Goal: Obtain resource: Download file/media

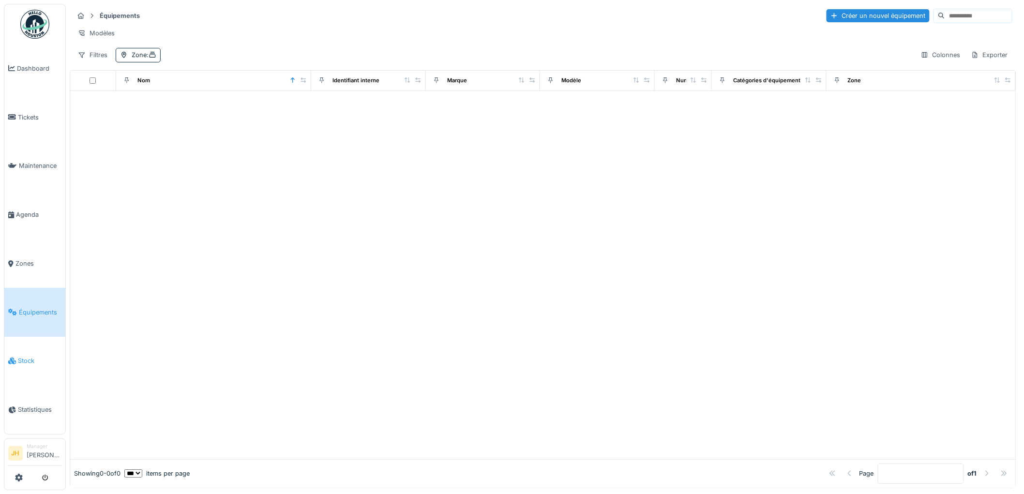
click at [27, 356] on span "Stock" at bounding box center [40, 360] width 44 height 9
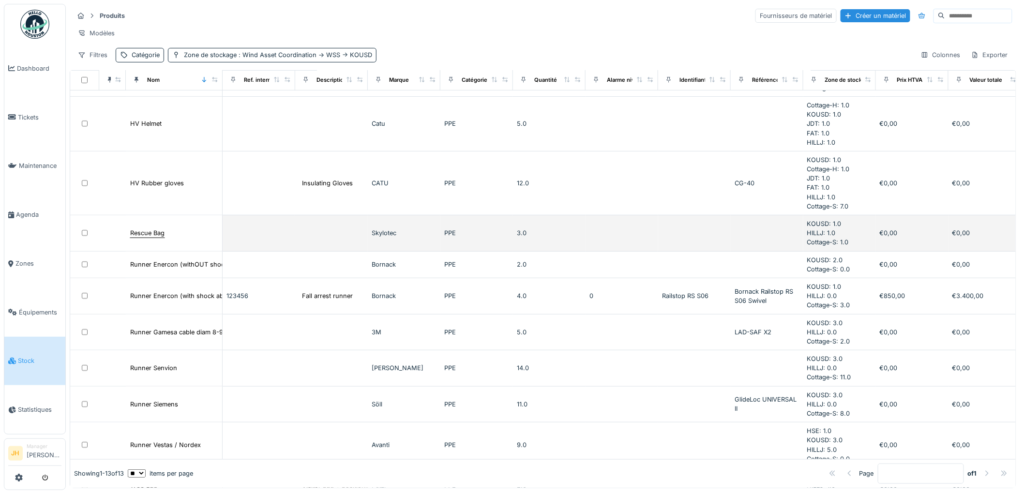
scroll to position [215, 0]
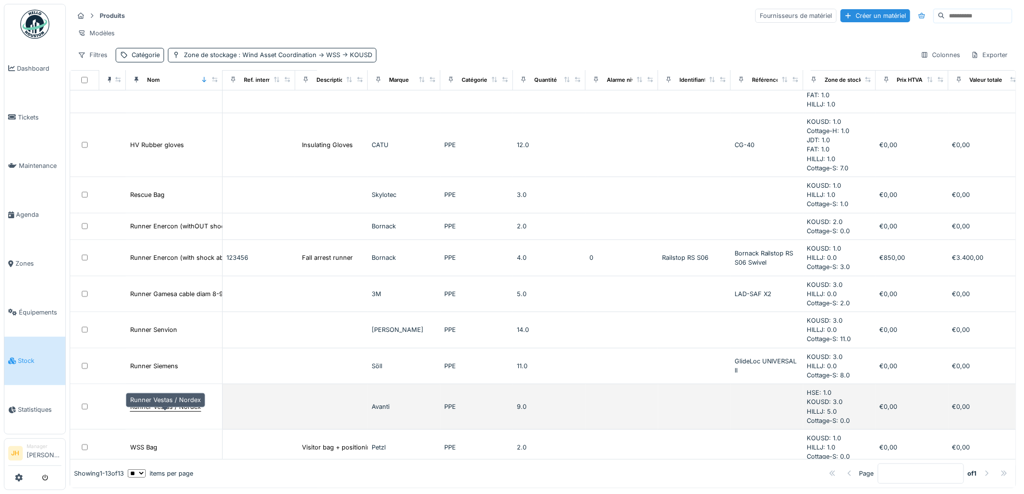
click at [167, 411] on div "Runner Vestas / Nordex" at bounding box center [165, 406] width 71 height 9
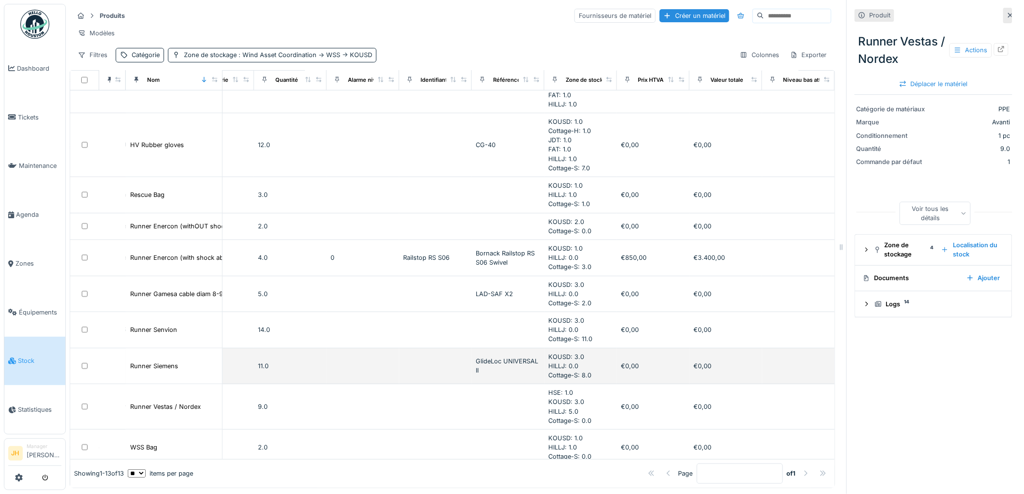
scroll to position [215, 279]
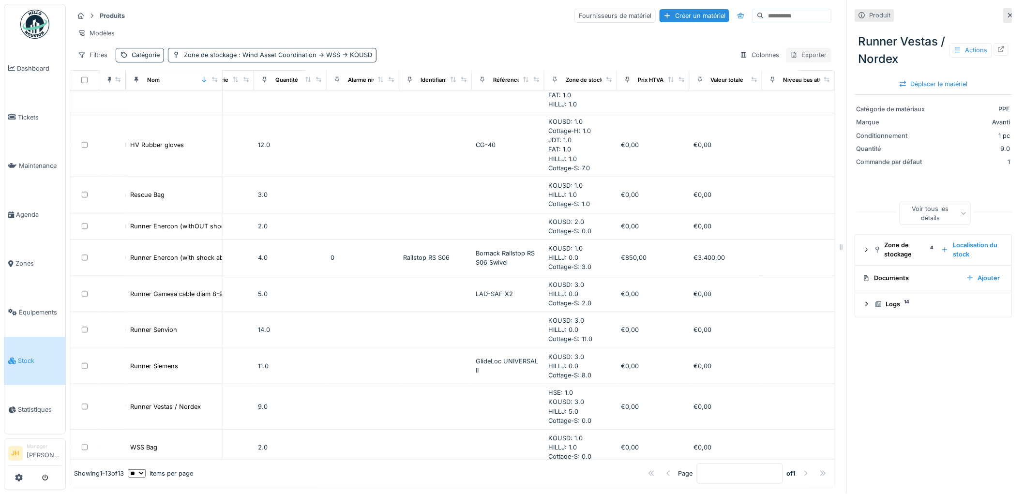
click at [797, 62] on div "Exporter" at bounding box center [809, 55] width 46 height 14
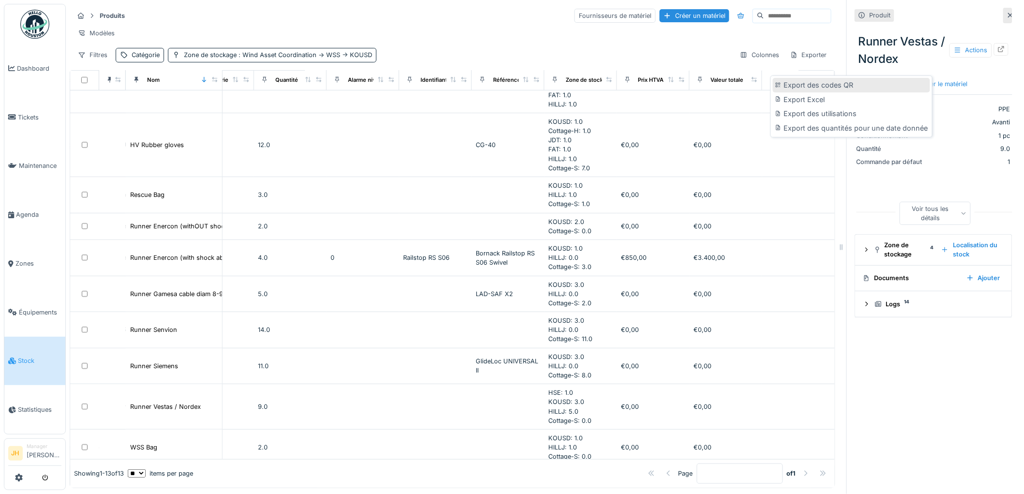
click at [799, 88] on div "Export des codes QR" at bounding box center [851, 85] width 157 height 15
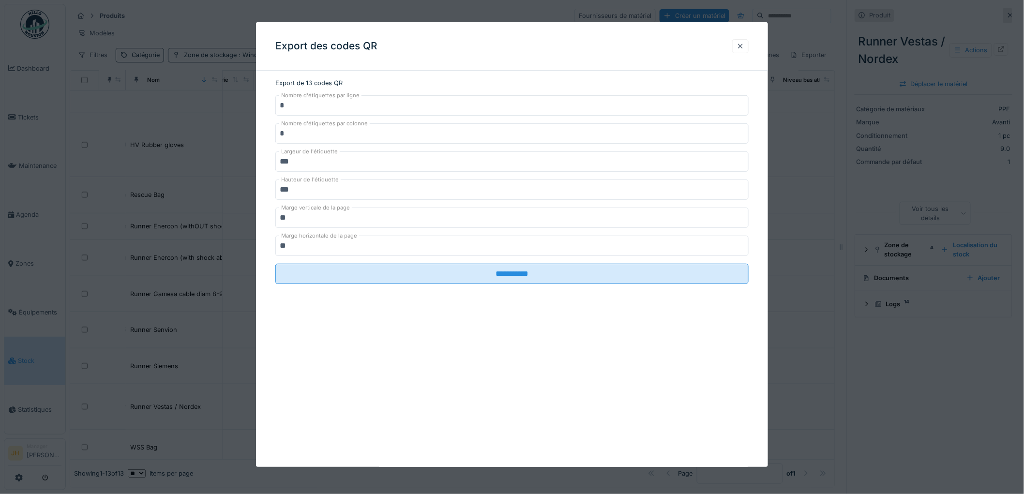
click at [745, 52] on div at bounding box center [740, 46] width 16 height 14
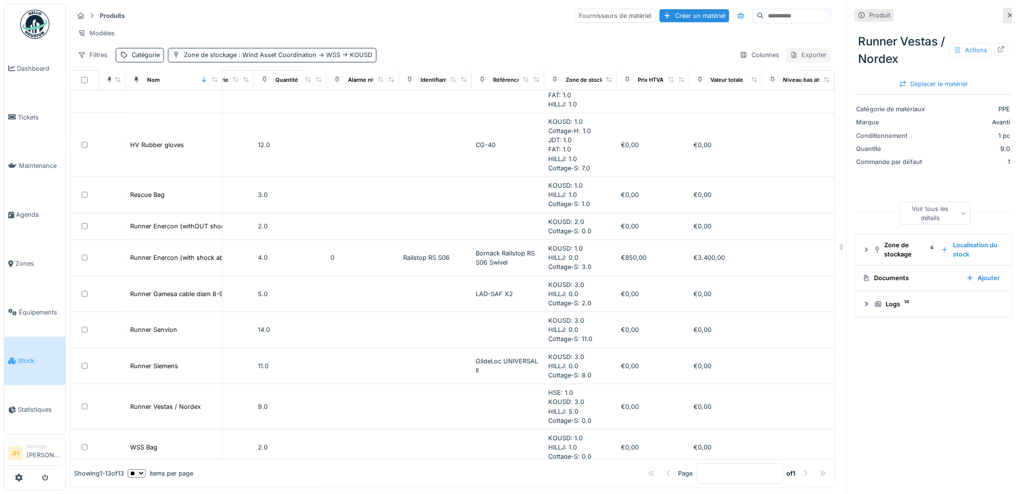
click at [801, 61] on div "Exporter" at bounding box center [809, 55] width 46 height 14
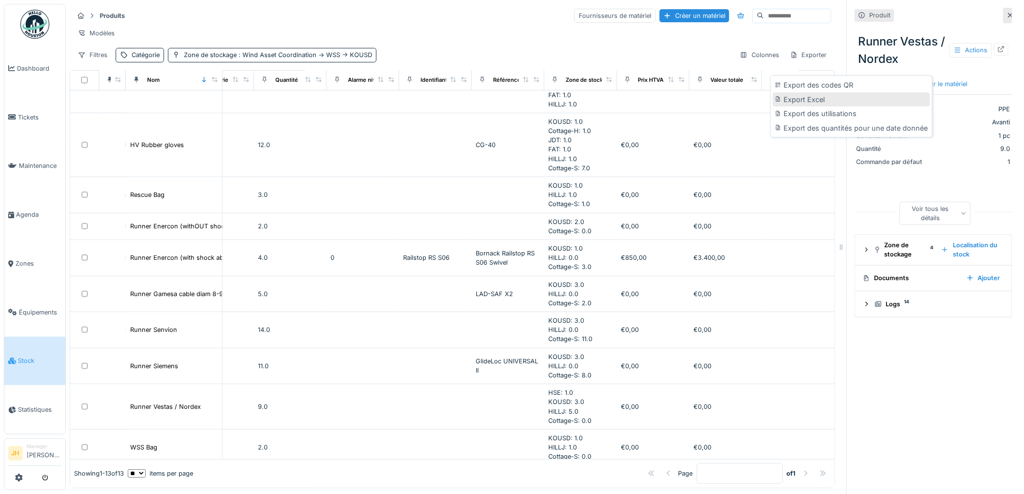
click at [806, 99] on div "Export Excel" at bounding box center [851, 99] width 157 height 15
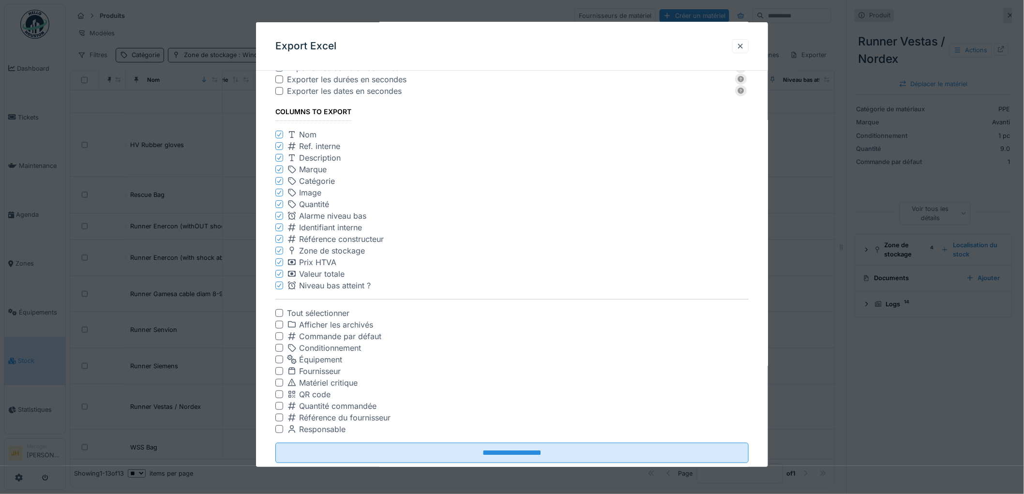
scroll to position [49, 0]
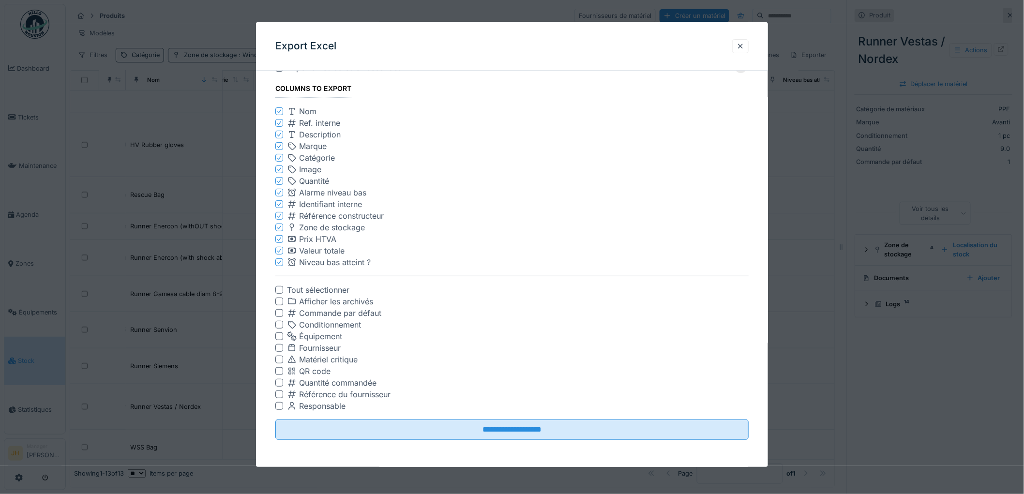
click at [278, 369] on div at bounding box center [279, 371] width 8 height 8
click at [279, 262] on icon at bounding box center [279, 262] width 4 height 4
click at [278, 250] on icon at bounding box center [279, 251] width 4 height 4
click at [278, 239] on icon at bounding box center [279, 239] width 6 height 5
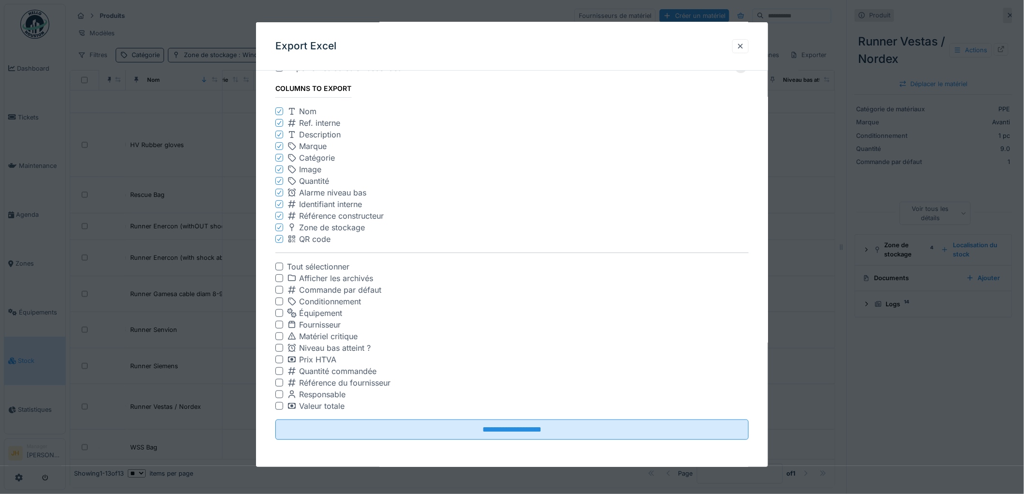
click at [278, 215] on icon at bounding box center [279, 215] width 6 height 5
click at [277, 200] on div at bounding box center [279, 204] width 6 height 9
click at [278, 190] on icon at bounding box center [279, 192] width 6 height 5
click at [278, 181] on icon at bounding box center [279, 181] width 6 height 5
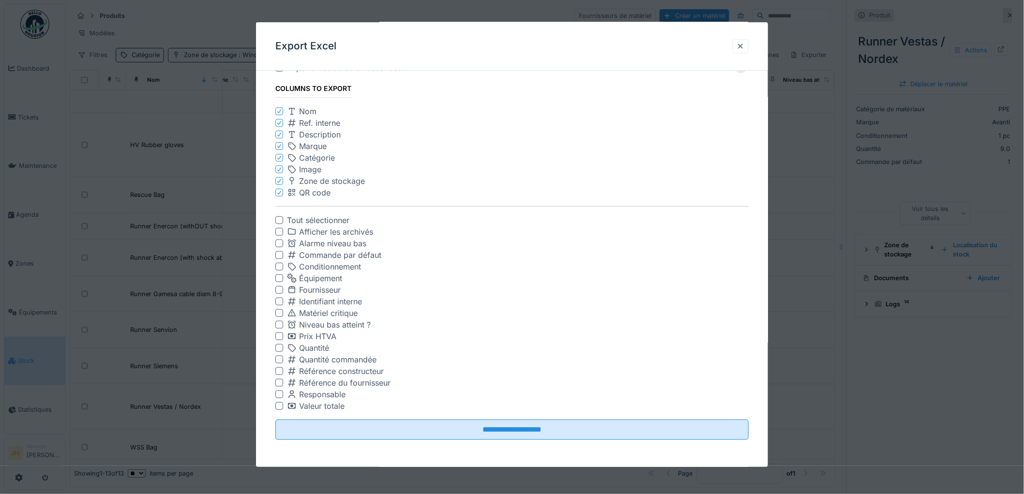
click at [279, 170] on icon at bounding box center [279, 169] width 6 height 5
click at [278, 160] on div at bounding box center [279, 157] width 6 height 9
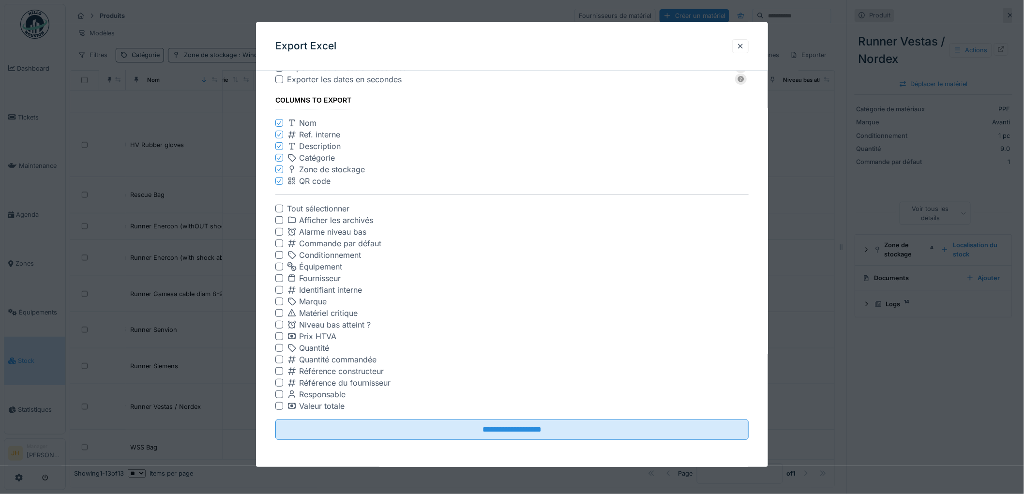
click at [278, 157] on icon at bounding box center [279, 157] width 6 height 5
click at [278, 347] on div at bounding box center [279, 348] width 8 height 8
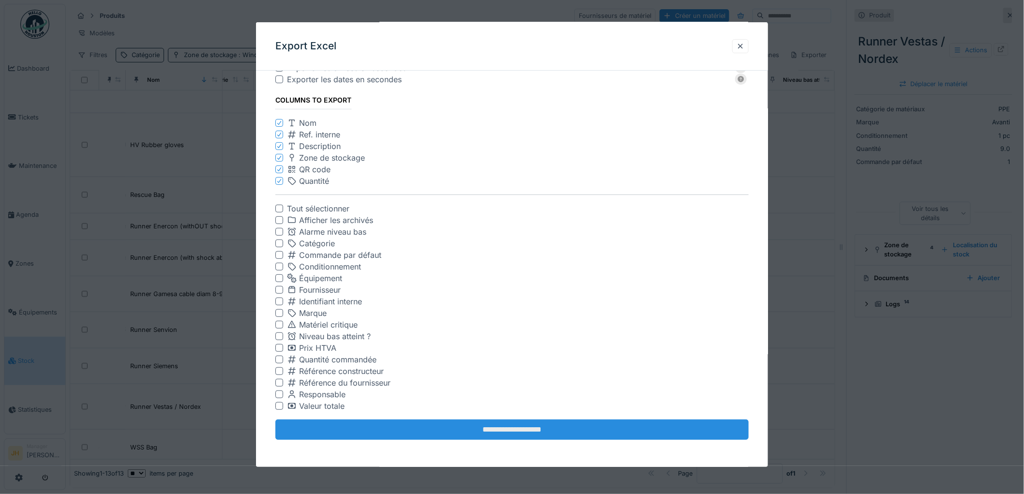
click at [386, 424] on input "**********" at bounding box center [511, 430] width 473 height 20
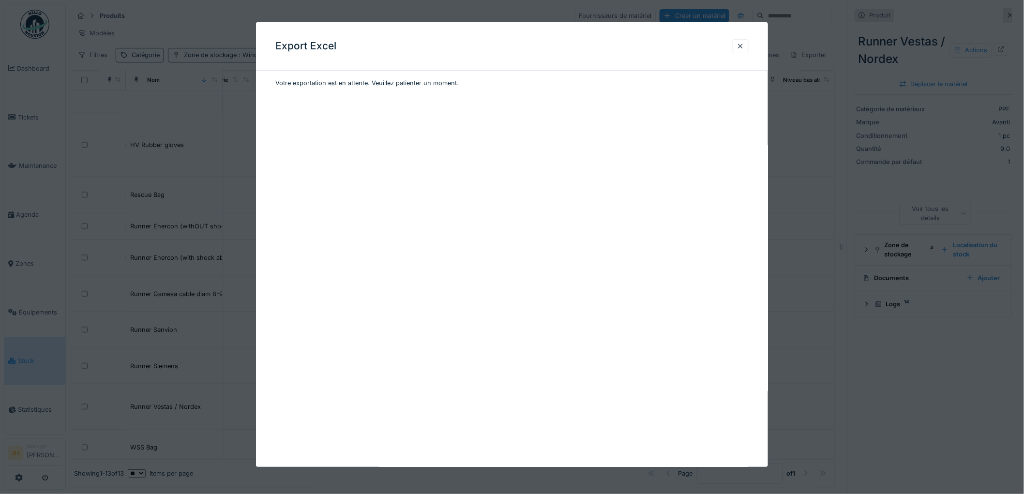
scroll to position [0, 0]
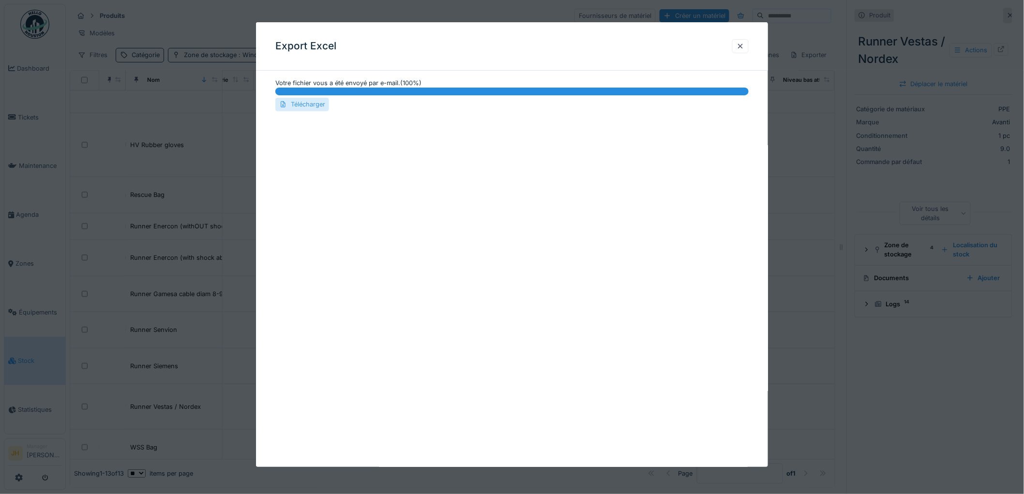
click at [298, 100] on div "Télécharger" at bounding box center [302, 104] width 54 height 13
click at [745, 44] on div at bounding box center [741, 46] width 8 height 9
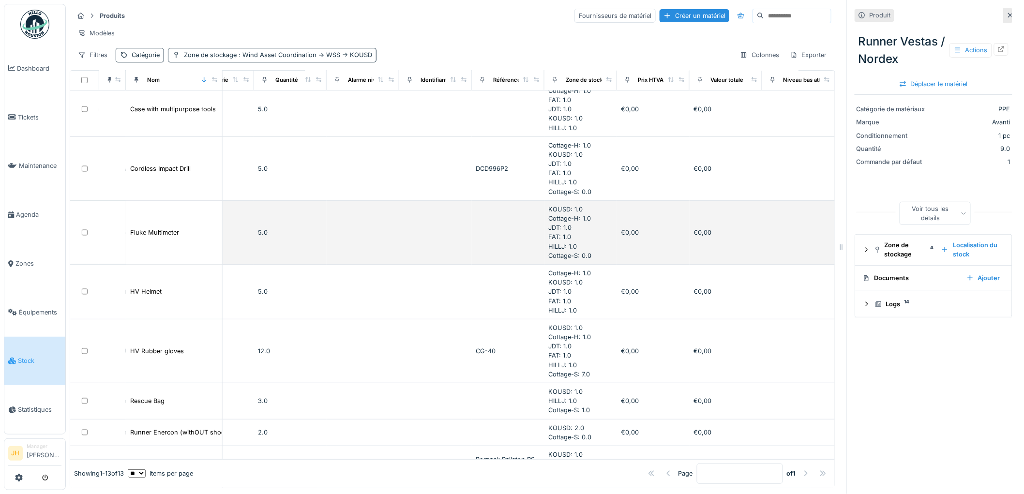
scroll to position [0, 279]
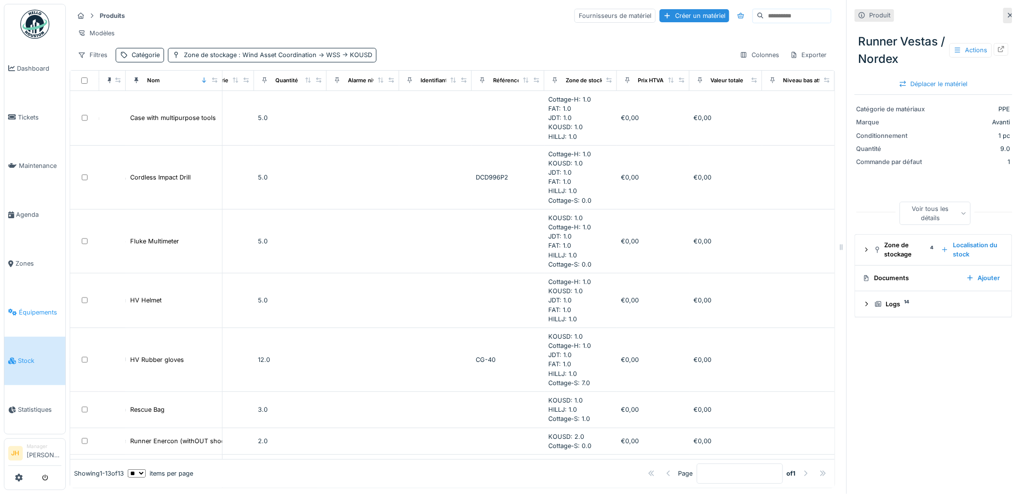
click at [32, 308] on span "Équipements" at bounding box center [40, 312] width 43 height 9
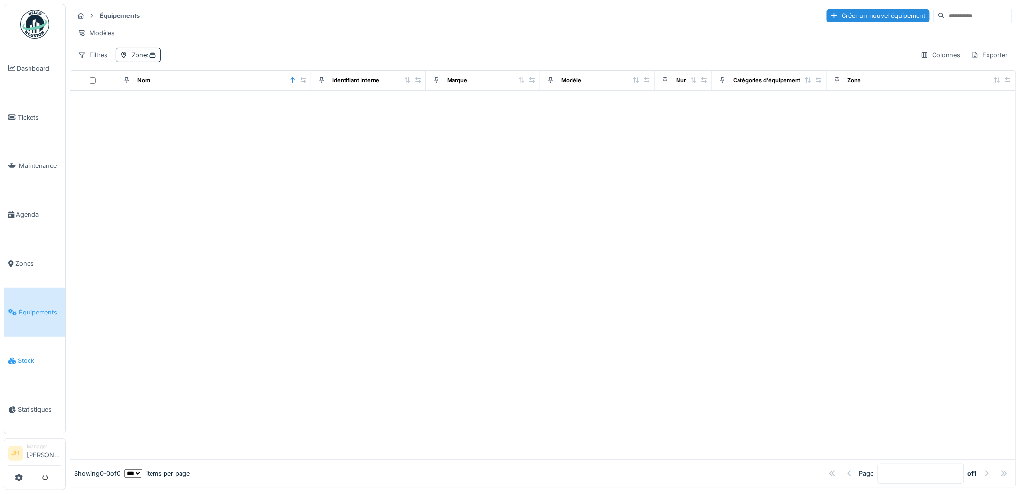
click at [30, 356] on span "Stock" at bounding box center [40, 360] width 44 height 9
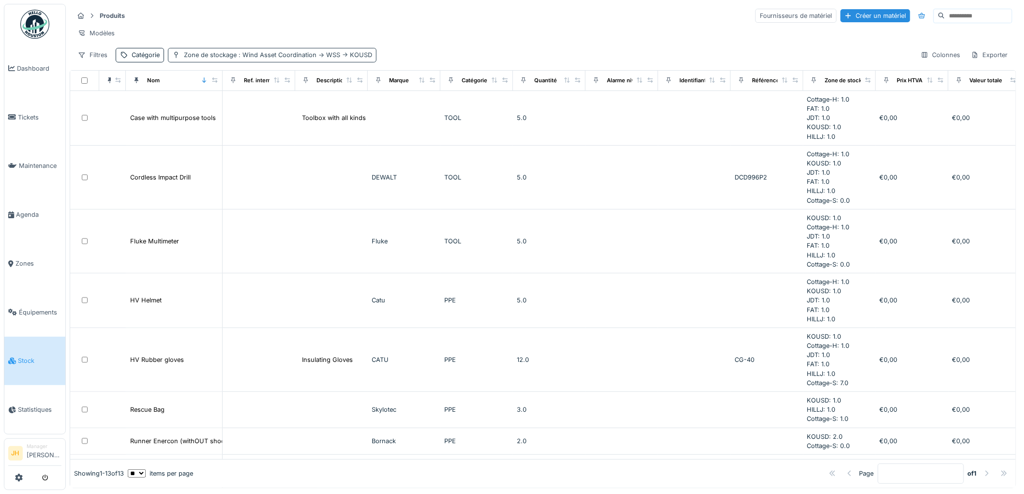
click at [224, 60] on div "Zone de stockage : Wind Asset Coordination -> WSS -> KOUSD" at bounding box center [278, 54] width 188 height 9
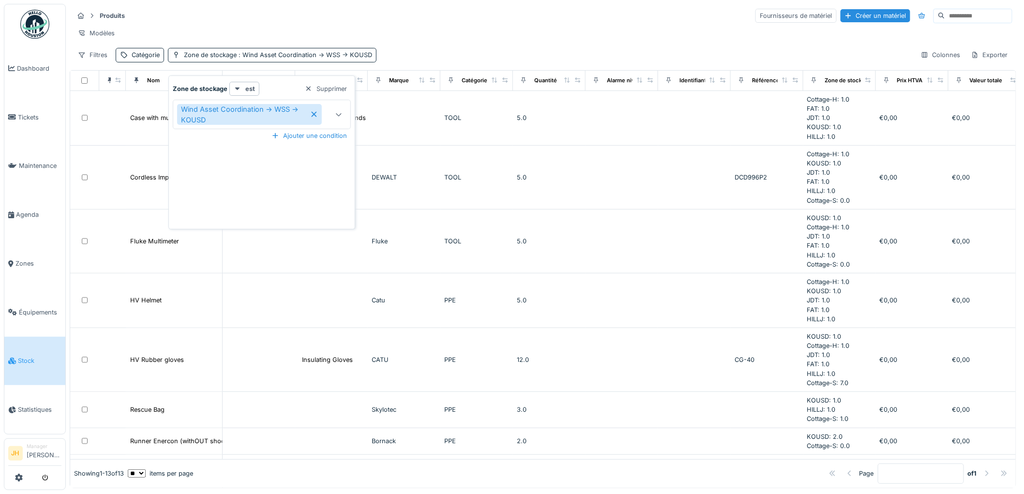
click at [314, 114] on icon at bounding box center [314, 114] width 8 height 7
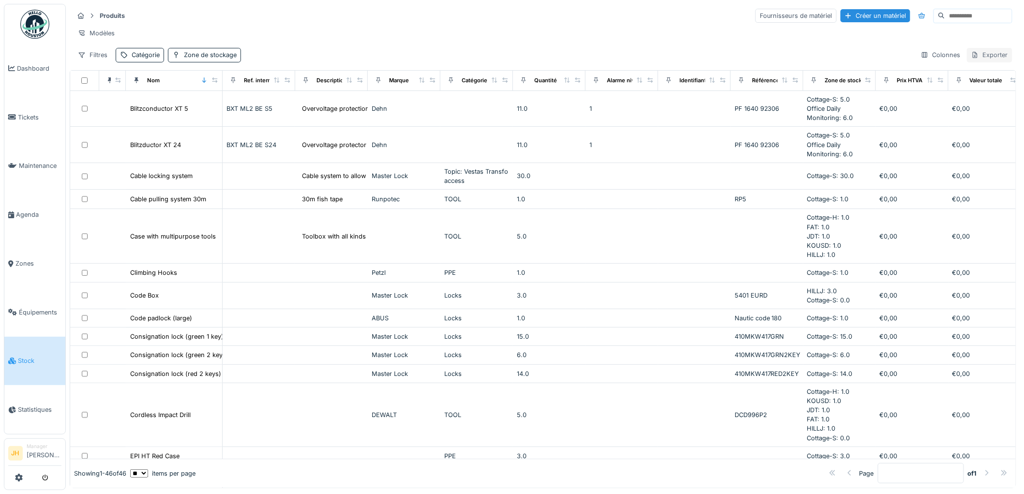
click at [982, 62] on div "Exporter" at bounding box center [990, 55] width 46 height 14
click at [875, 98] on div "Export Excel" at bounding box center [909, 99] width 157 height 15
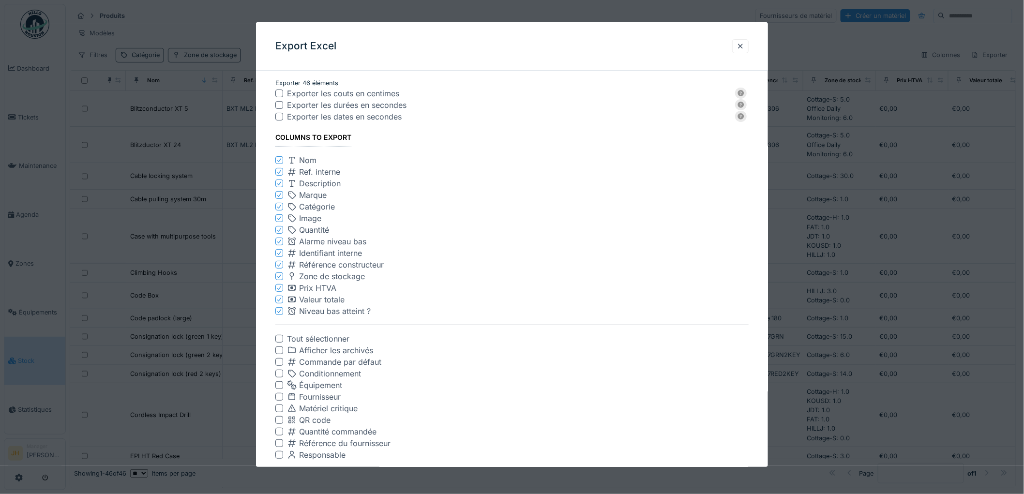
click at [279, 197] on div at bounding box center [279, 195] width 6 height 9
click at [278, 195] on icon at bounding box center [279, 195] width 6 height 5
click at [278, 194] on icon at bounding box center [279, 195] width 6 height 5
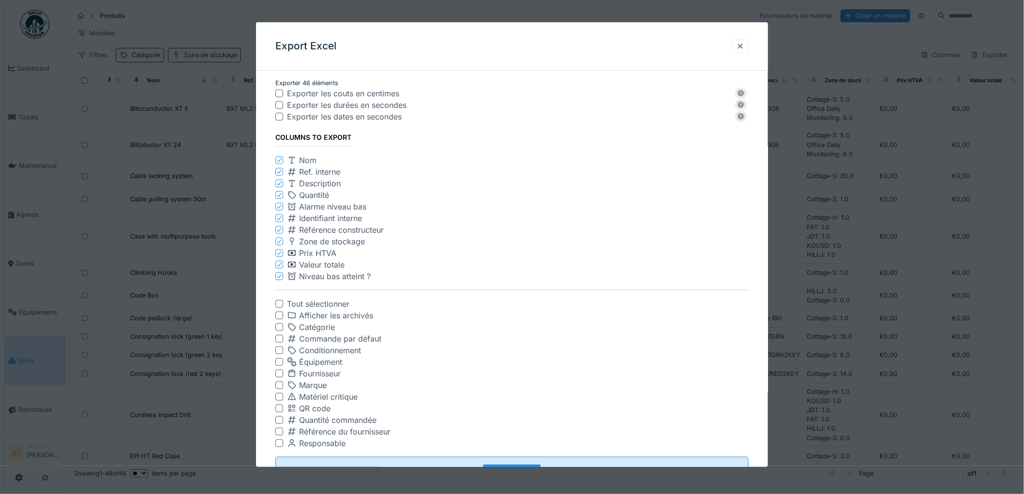
click at [279, 204] on icon at bounding box center [279, 206] width 6 height 5
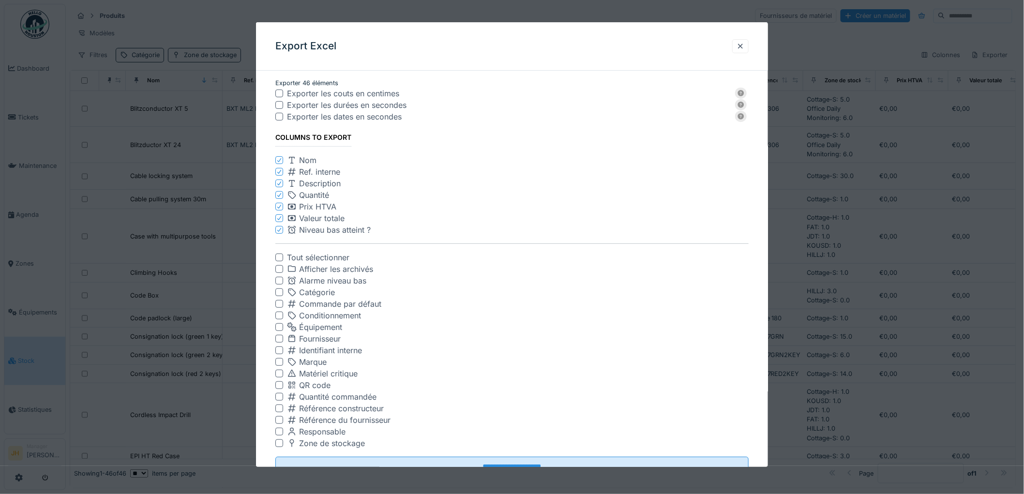
click at [279, 204] on icon at bounding box center [279, 206] width 6 height 5
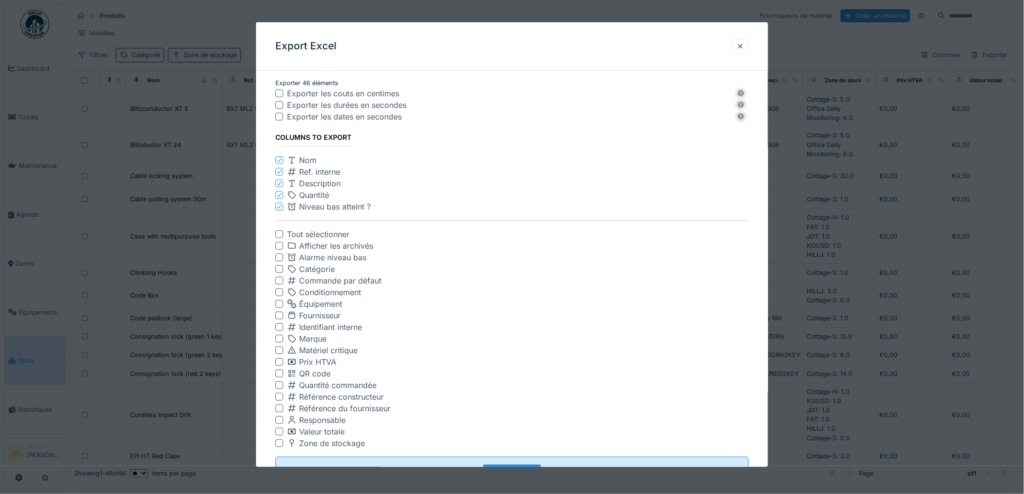
click at [279, 204] on icon at bounding box center [279, 206] width 6 height 5
click at [278, 374] on div at bounding box center [279, 374] width 8 height 8
click at [318, 168] on fieldset "**********" at bounding box center [511, 281] width 473 height 407
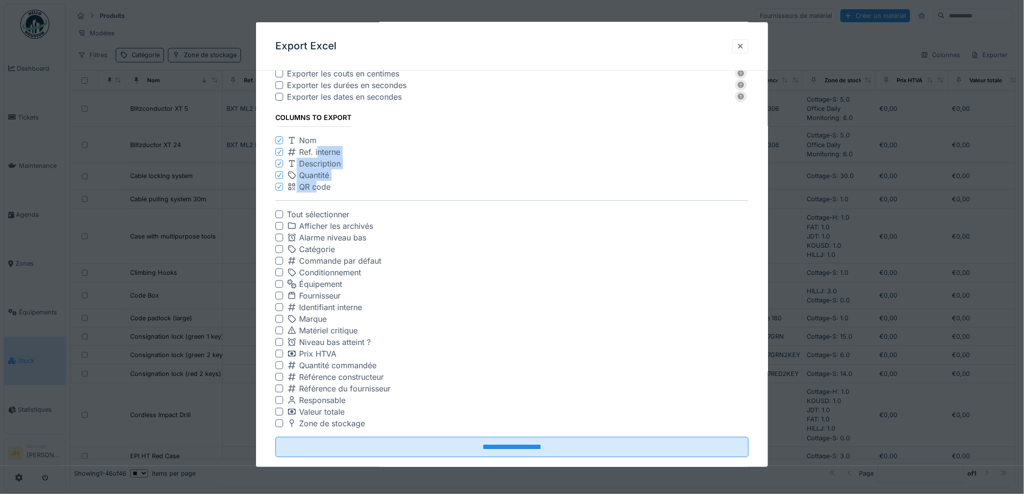
scroll to position [37, 0]
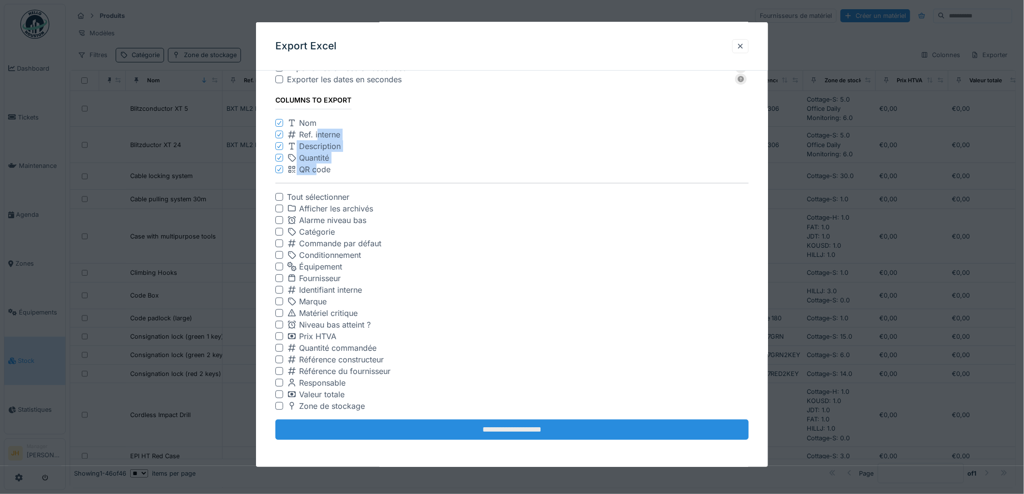
click at [515, 429] on input "**********" at bounding box center [511, 430] width 473 height 20
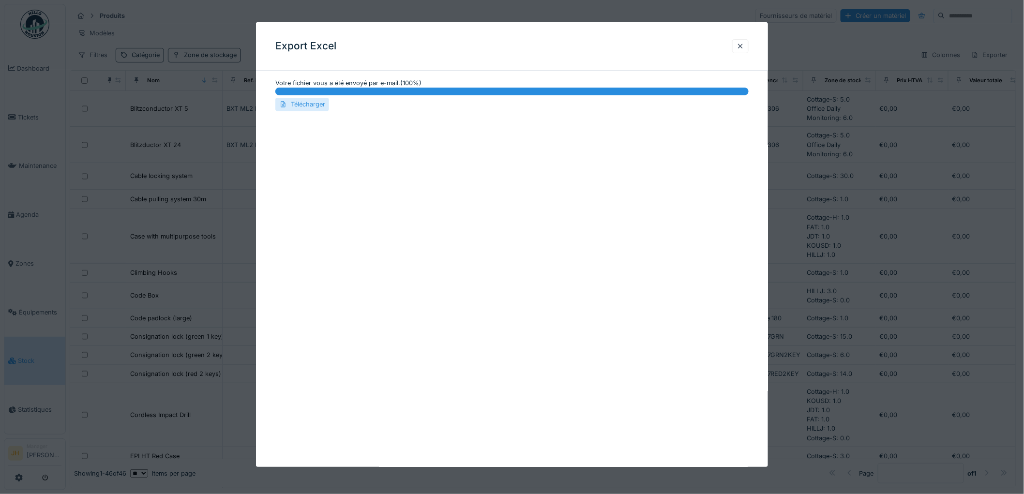
click at [317, 104] on div "Télécharger" at bounding box center [302, 104] width 54 height 13
click at [743, 49] on div at bounding box center [741, 46] width 8 height 9
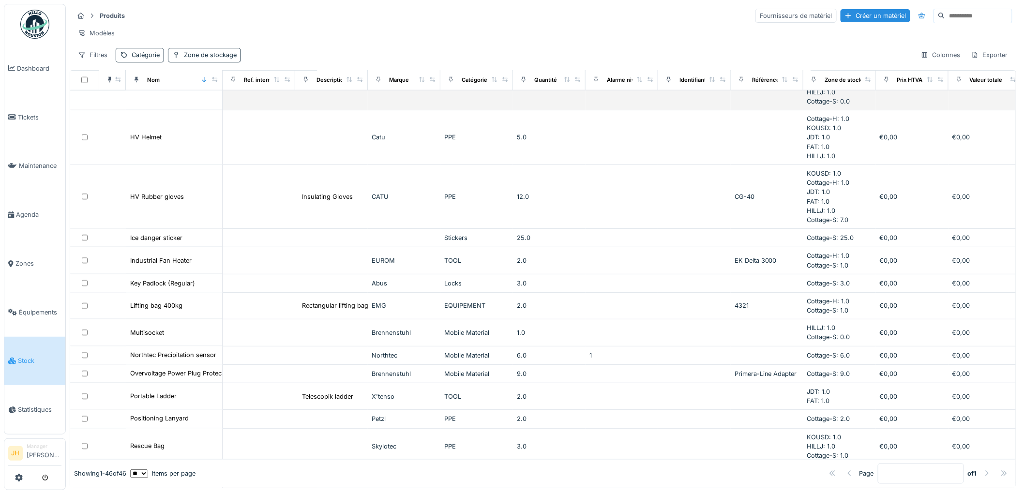
scroll to position [592, 0]
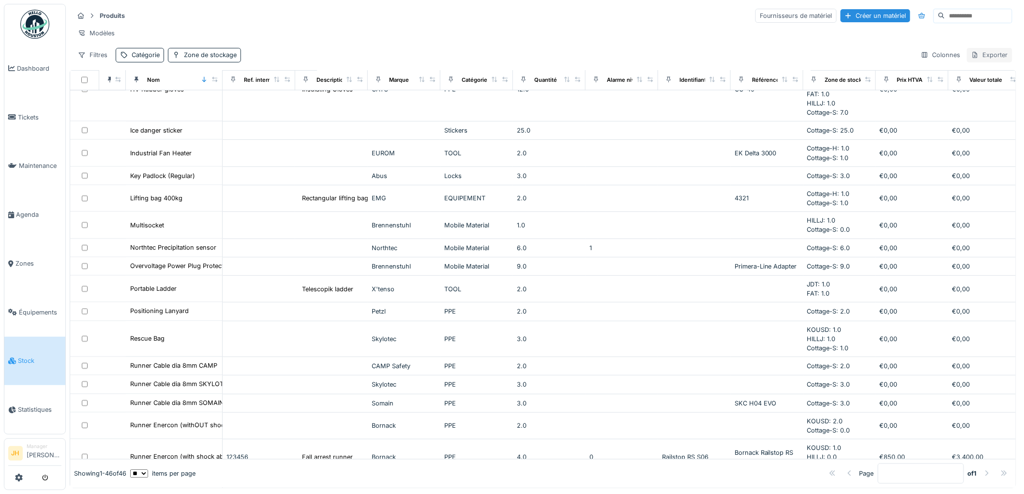
click at [976, 62] on div "Exporter" at bounding box center [990, 55] width 46 height 14
click at [905, 102] on div "Export Excel" at bounding box center [909, 99] width 157 height 15
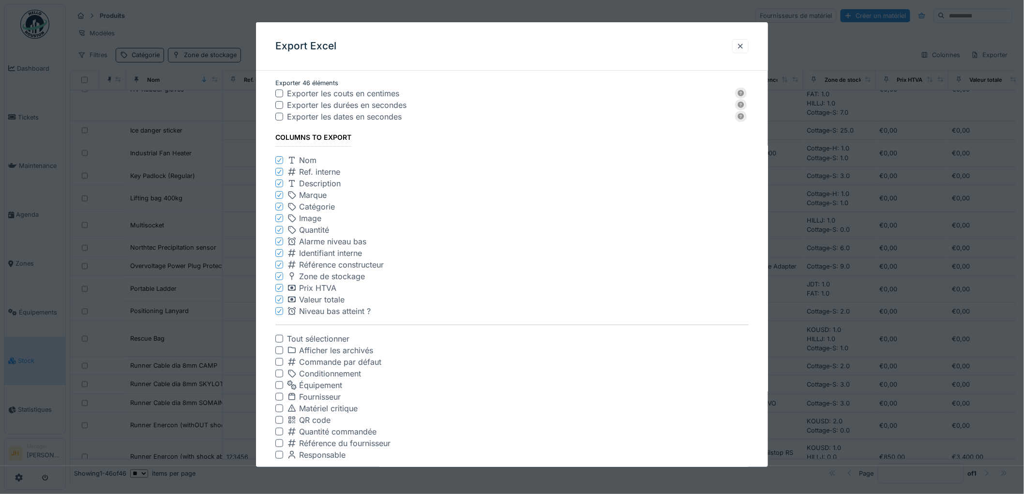
click at [278, 423] on div at bounding box center [279, 420] width 8 height 8
click at [739, 46] on div at bounding box center [740, 46] width 16 height 14
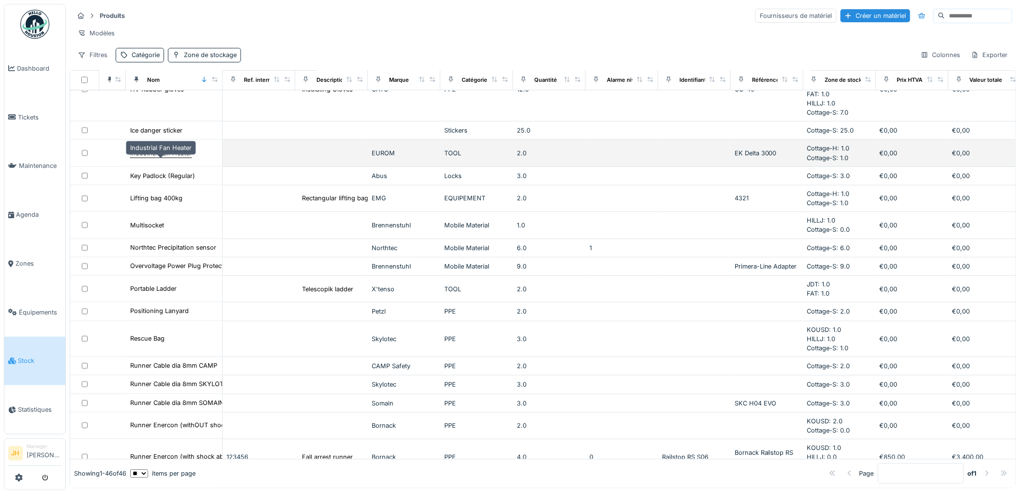
click at [171, 158] on div "Industrial Fan Heater" at bounding box center [160, 153] width 61 height 9
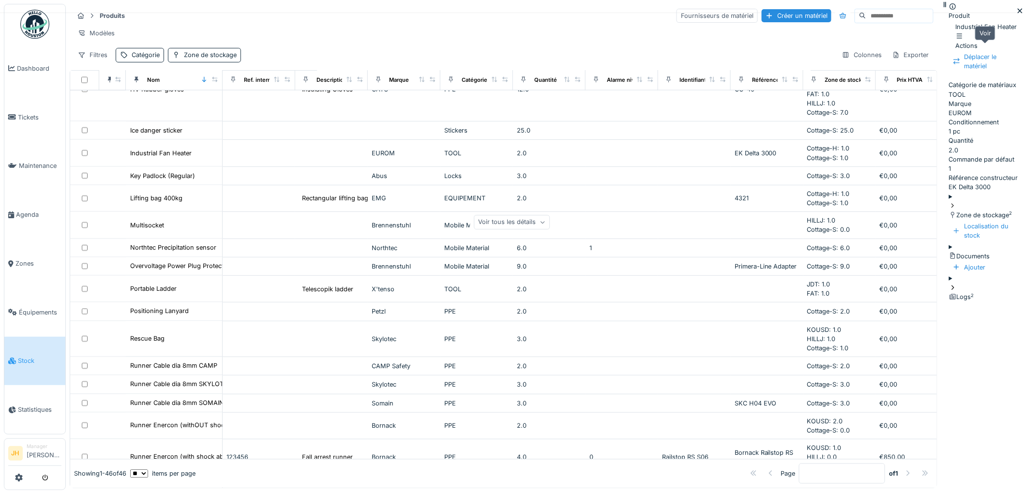
click at [981, 39] on icon at bounding box center [984, 36] width 8 height 6
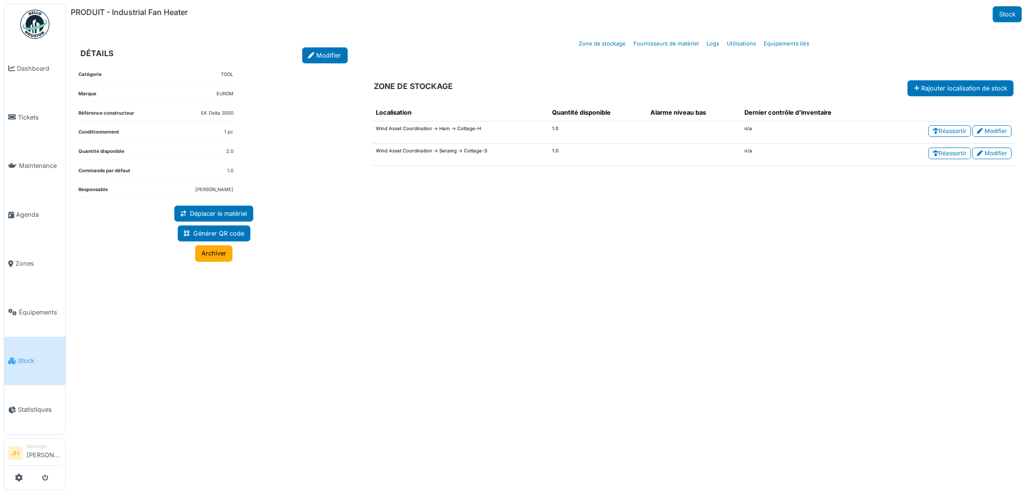
click at [18, 356] on span "Stock" at bounding box center [40, 360] width 44 height 9
